Goal: Task Accomplishment & Management: Use online tool/utility

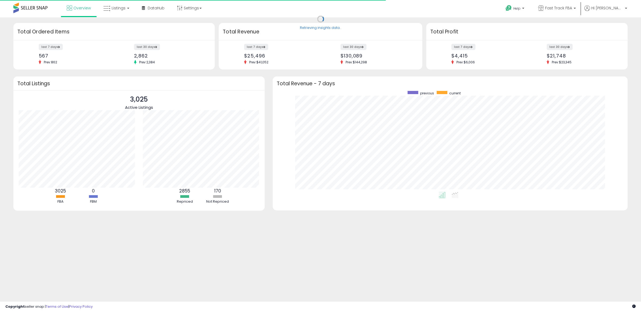
scroll to position [101, 345]
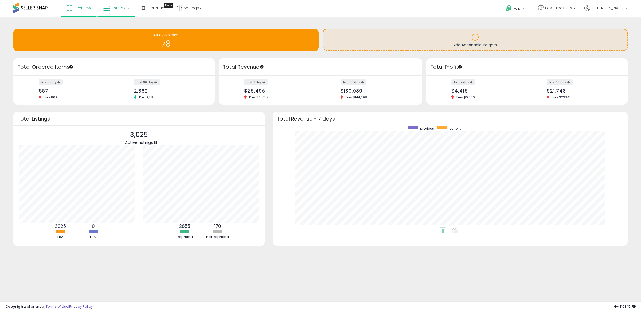
click at [110, 6] on link "Listings" at bounding box center [116, 8] width 34 height 16
click at [122, 47] on icon at bounding box center [121, 47] width 28 height 8
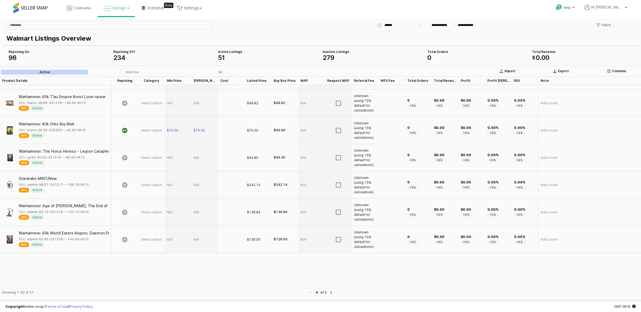
scroll to position [11, 0]
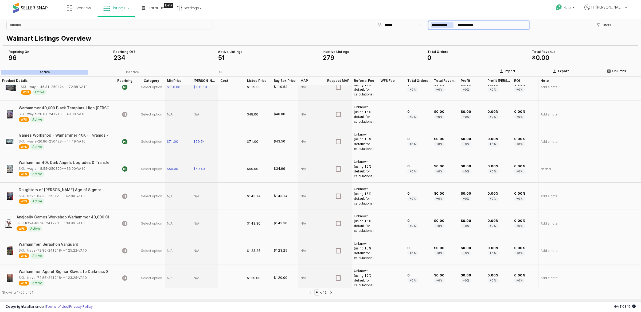
click at [437, 25] on input "**********" at bounding box center [442, 25] width 23 height 6
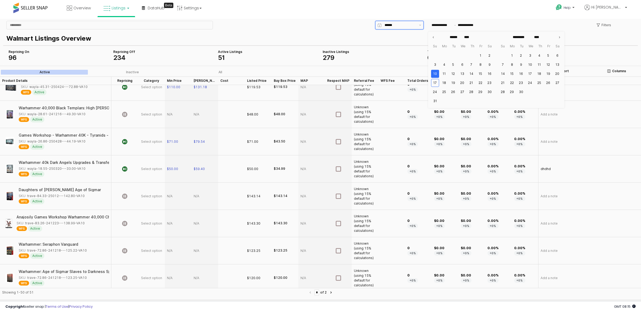
click at [392, 25] on input "App Frame" at bounding box center [400, 24] width 31 height 5
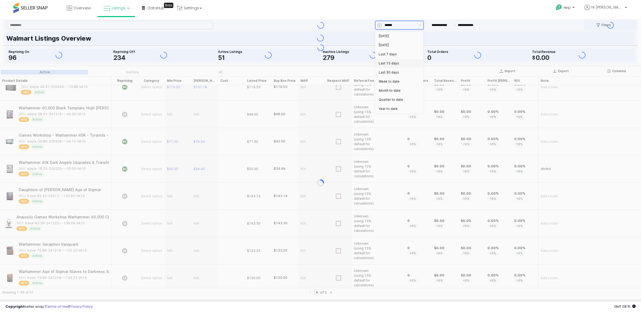
click at [395, 72] on div "Last 30 days" at bounding box center [398, 72] width 38 height 4
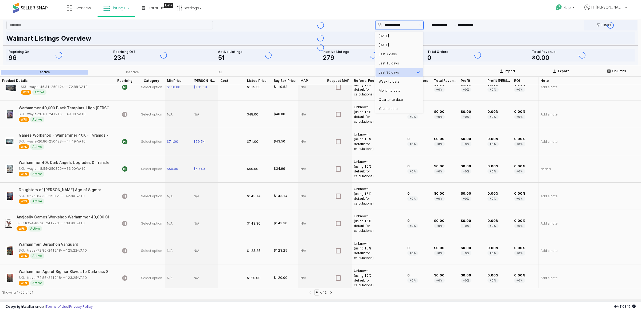
type input "**********"
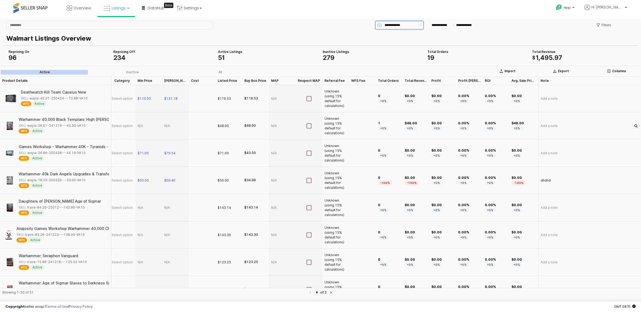
scroll to position [0, 0]
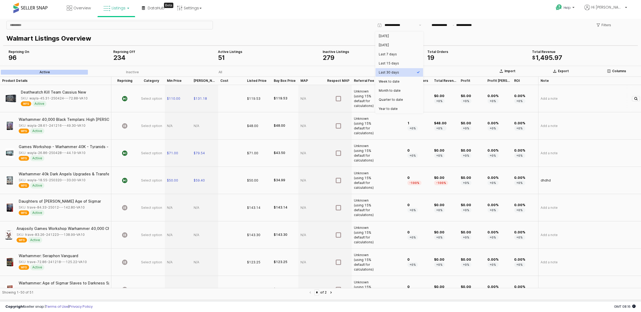
click at [363, 96] on div "Unknown (using 15% default for calculations)" at bounding box center [365, 98] width 22 height 19
click at [358, 96] on div "Unknown (using 15% default for calculations)" at bounding box center [365, 98] width 22 height 19
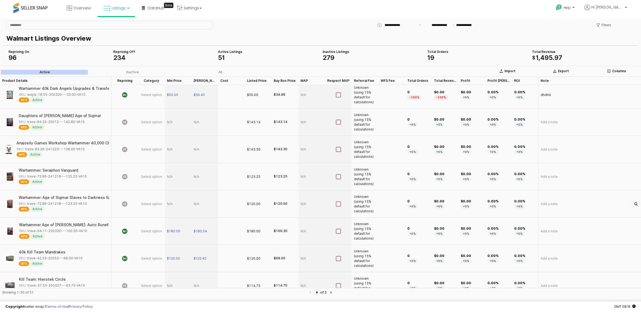
scroll to position [114, 0]
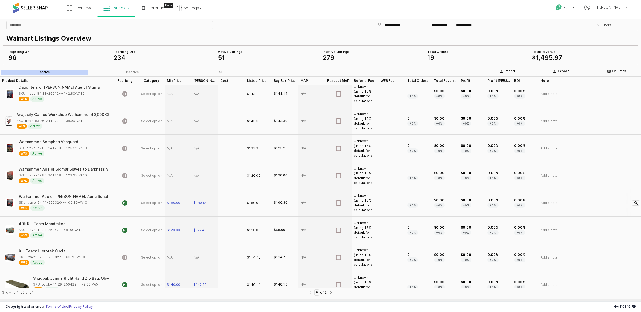
click at [362, 209] on div "Unknown (using 15% default for calculations)" at bounding box center [365, 202] width 22 height 19
click at [362, 208] on div "Unknown (using 15% default for calculations)" at bounding box center [365, 202] width 22 height 19
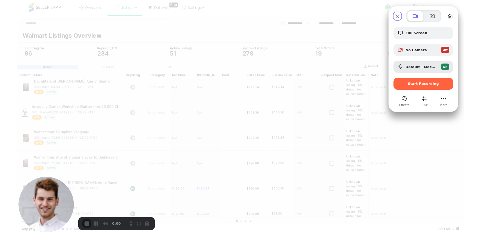
scroll to position [113, 0]
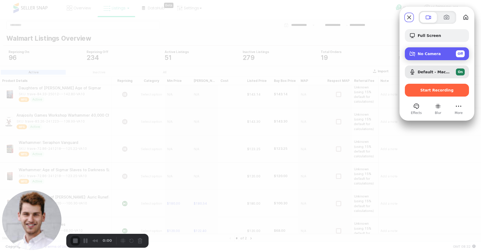
click at [431, 55] on span "No Camera" at bounding box center [428, 54] width 23 height 4
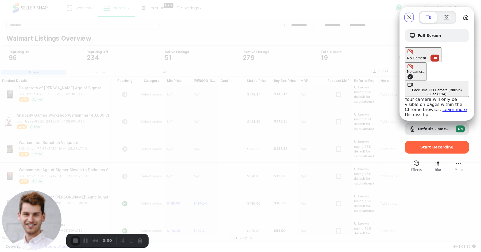
click at [405, 81] on \(05ac\ "FaceTime HD Camera (Built-in) (05ac:8514)" at bounding box center [437, 89] width 64 height 16
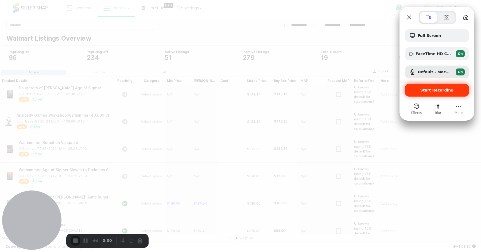
click at [439, 88] on span "Start Recording" at bounding box center [436, 90] width 33 height 4
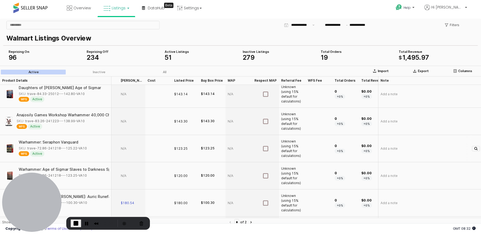
scroll to position [113, 341]
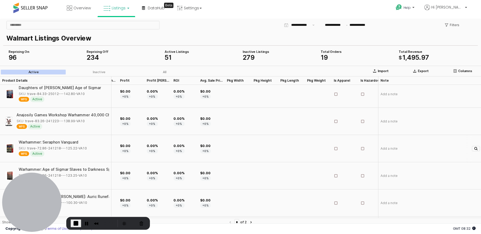
click at [237, 99] on div "App Frame" at bounding box center [238, 94] width 27 height 27
click at [275, 91] on div "App Frame" at bounding box center [264, 94] width 27 height 27
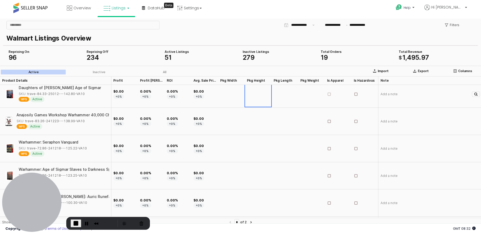
click at [330, 93] on icon "App Frame" at bounding box center [328, 94] width 3 height 3
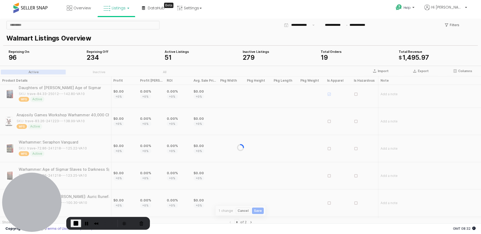
click at [330, 94] on icon "App Frame" at bounding box center [328, 94] width 3 height 3
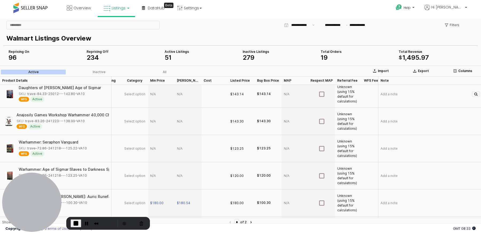
scroll to position [113, 0]
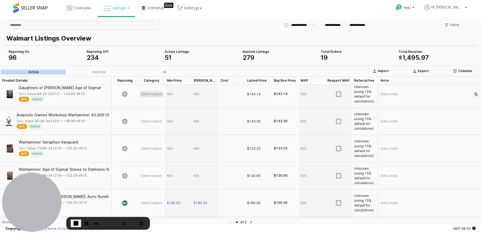
click at [148, 92] on span "Select option" at bounding box center [151, 94] width 21 height 4
click at [156, 94] on span "Select option" at bounding box center [151, 94] width 21 height 4
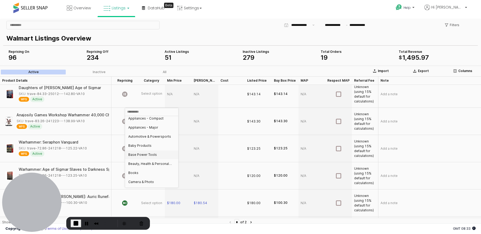
scroll to position [0, 0]
click at [217, 31] on div "Walmart Listings Overview" at bounding box center [240, 37] width 474 height 15
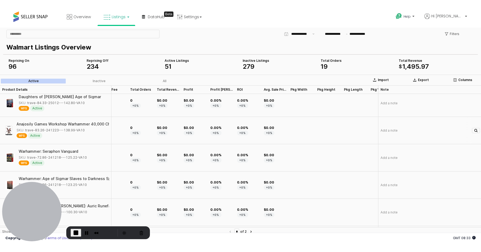
scroll to position [113, 195]
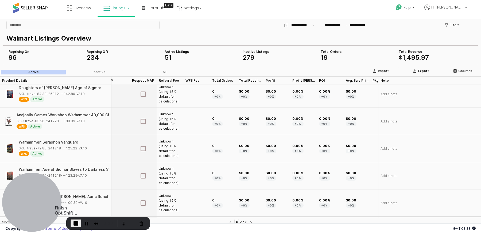
click at [75, 223] on span "End Recording" at bounding box center [76, 223] width 6 height 6
